Goal: Transaction & Acquisition: Purchase product/service

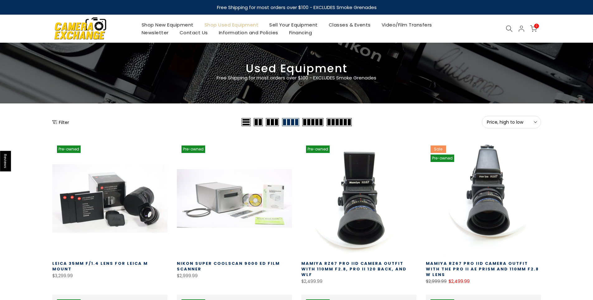
select select "********"
click at [517, 125] on button "Price, high to low Sort" at bounding box center [511, 122] width 59 height 12
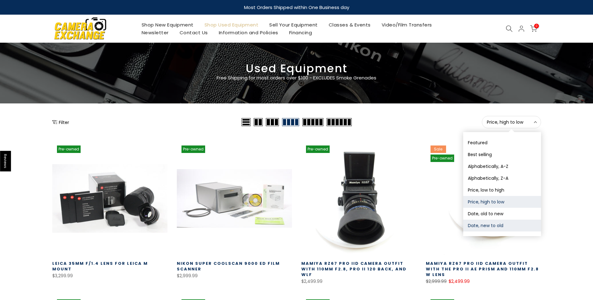
click at [486, 228] on button "Date, new to old" at bounding box center [502, 225] width 78 height 12
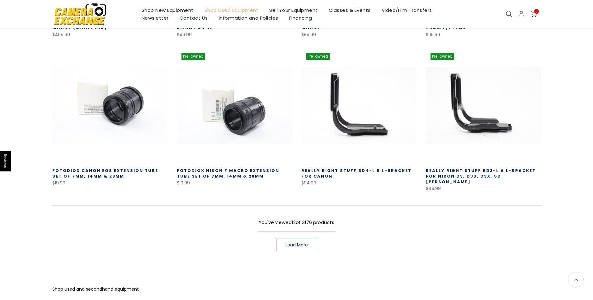
scroll to position [390, 0]
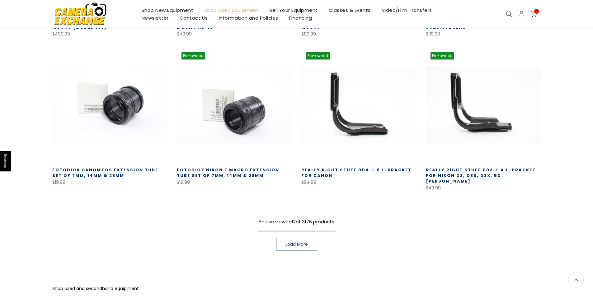
click at [305, 242] on span "Load More" at bounding box center [296, 244] width 22 height 4
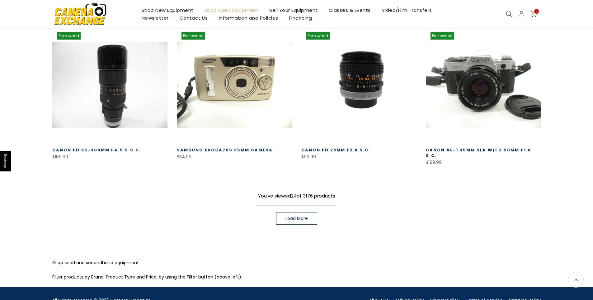
scroll to position [875, 0]
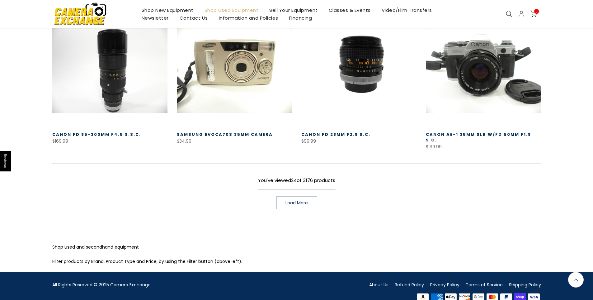
click at [307, 197] on link "Load More" at bounding box center [296, 202] width 41 height 12
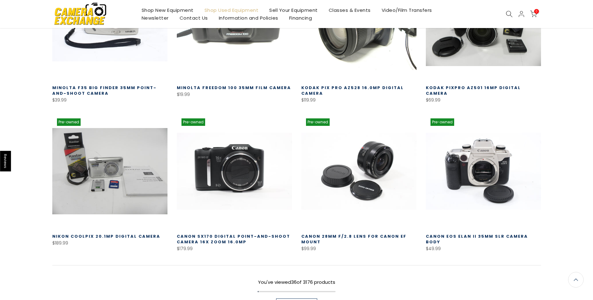
scroll to position [1217, 0]
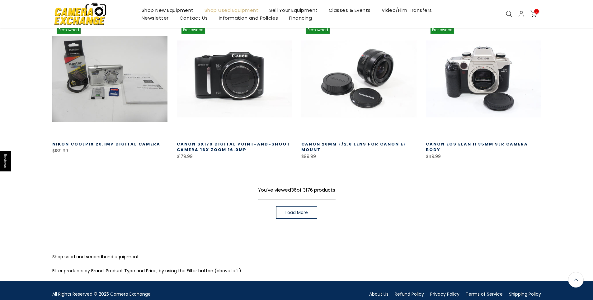
click at [306, 210] on span "Load More" at bounding box center [296, 212] width 22 height 4
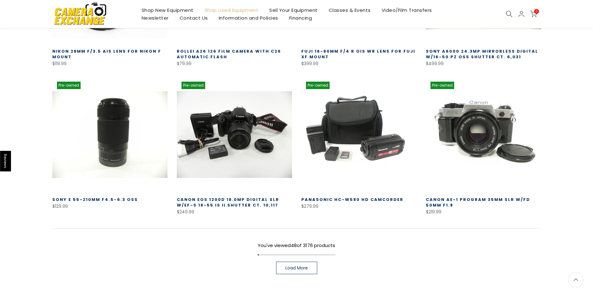
scroll to position [1715, 0]
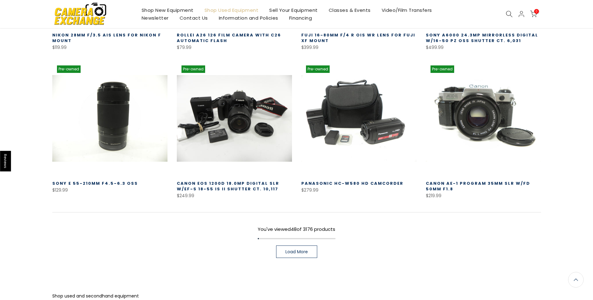
click at [305, 249] on span "Load More" at bounding box center [296, 251] width 22 height 4
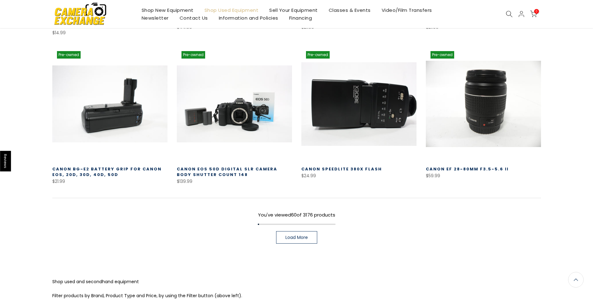
scroll to position [2182, 0]
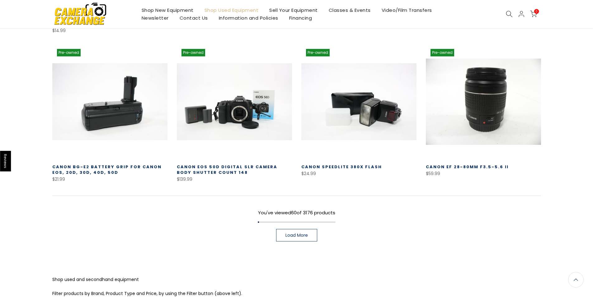
click at [307, 229] on link "Load More" at bounding box center [296, 235] width 41 height 12
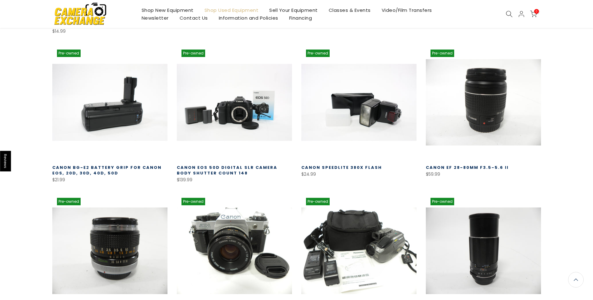
scroll to position [2182, 0]
